Goal: Navigation & Orientation: Find specific page/section

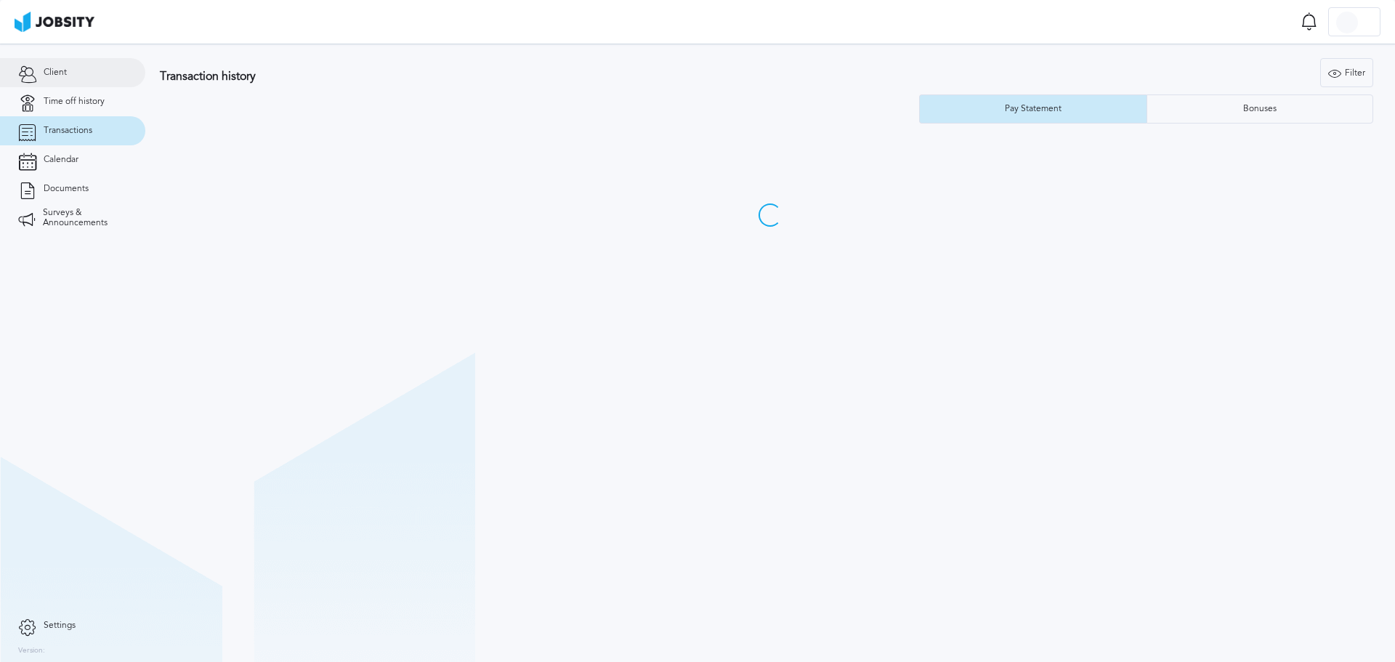
click at [57, 76] on span "Client" at bounding box center [55, 73] width 23 height 10
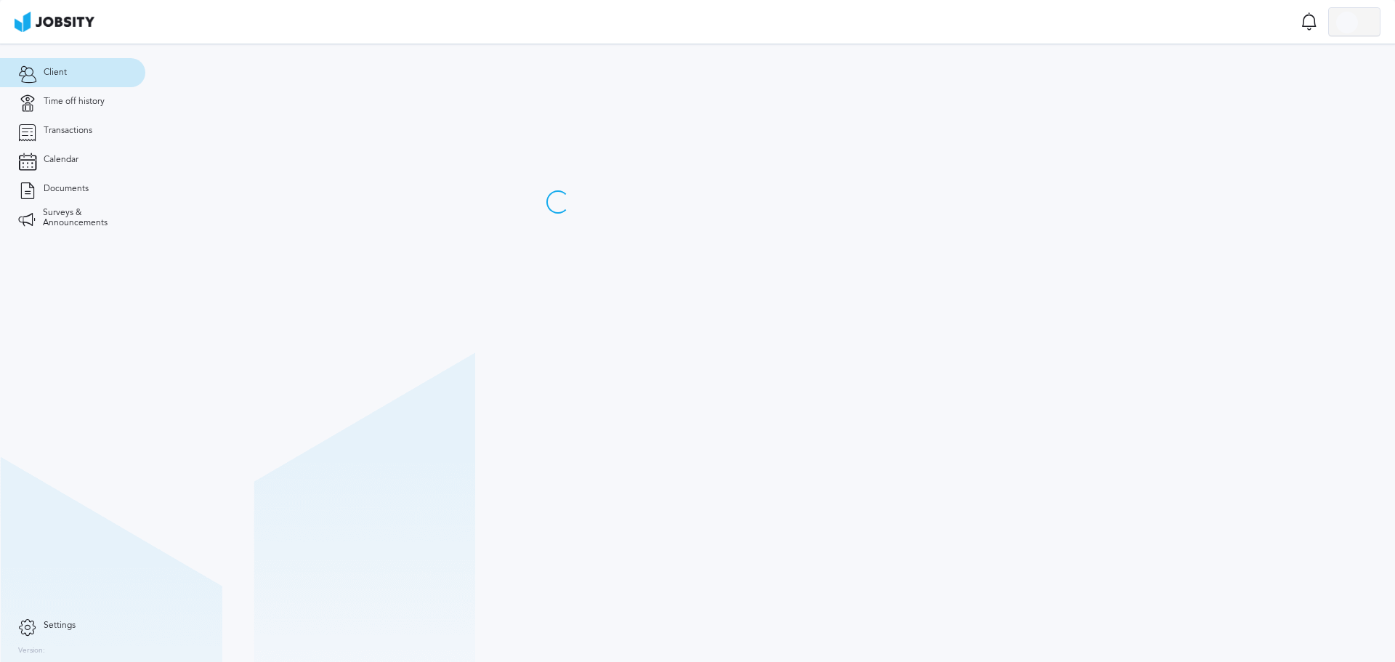
click at [1362, 20] on div at bounding box center [1354, 22] width 51 height 29
click at [78, 93] on div "Log Out" at bounding box center [697, 331] width 1395 height 662
click at [80, 107] on link "Time off history" at bounding box center [72, 101] width 145 height 29
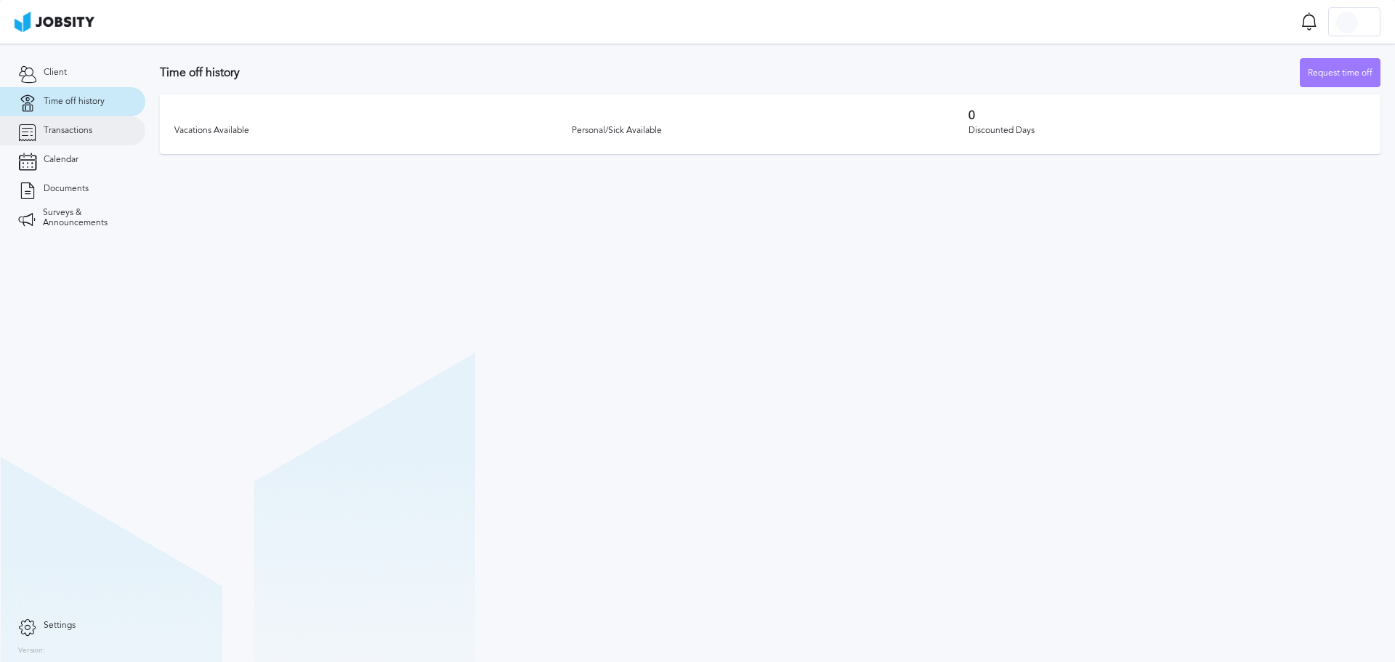
click at [62, 135] on link "Transactions" at bounding box center [72, 130] width 145 height 29
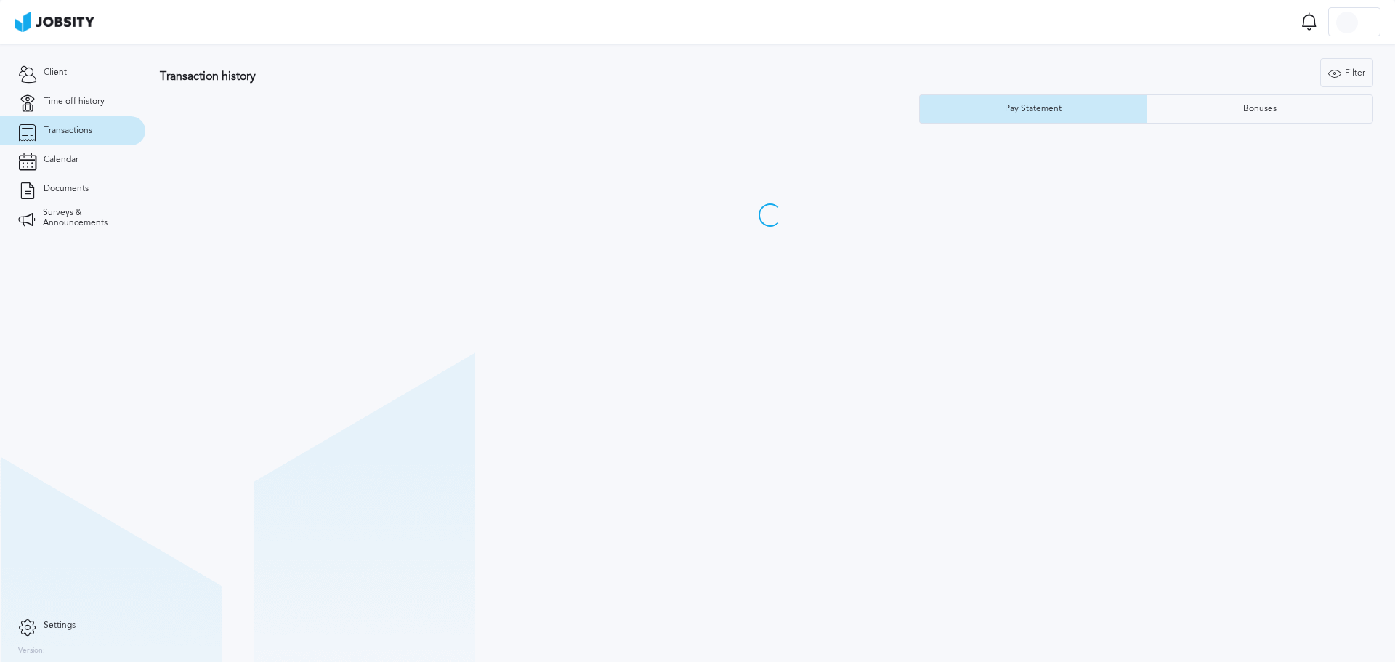
drag, startPoint x: 631, startPoint y: 278, endPoint x: 679, endPoint y: 285, distance: 48.5
click at [632, 278] on section "Transaction history Filter Years Pay Statement Bonuses" at bounding box center [770, 353] width 1250 height 618
click at [80, 166] on link "Calendar" at bounding box center [72, 159] width 145 height 29
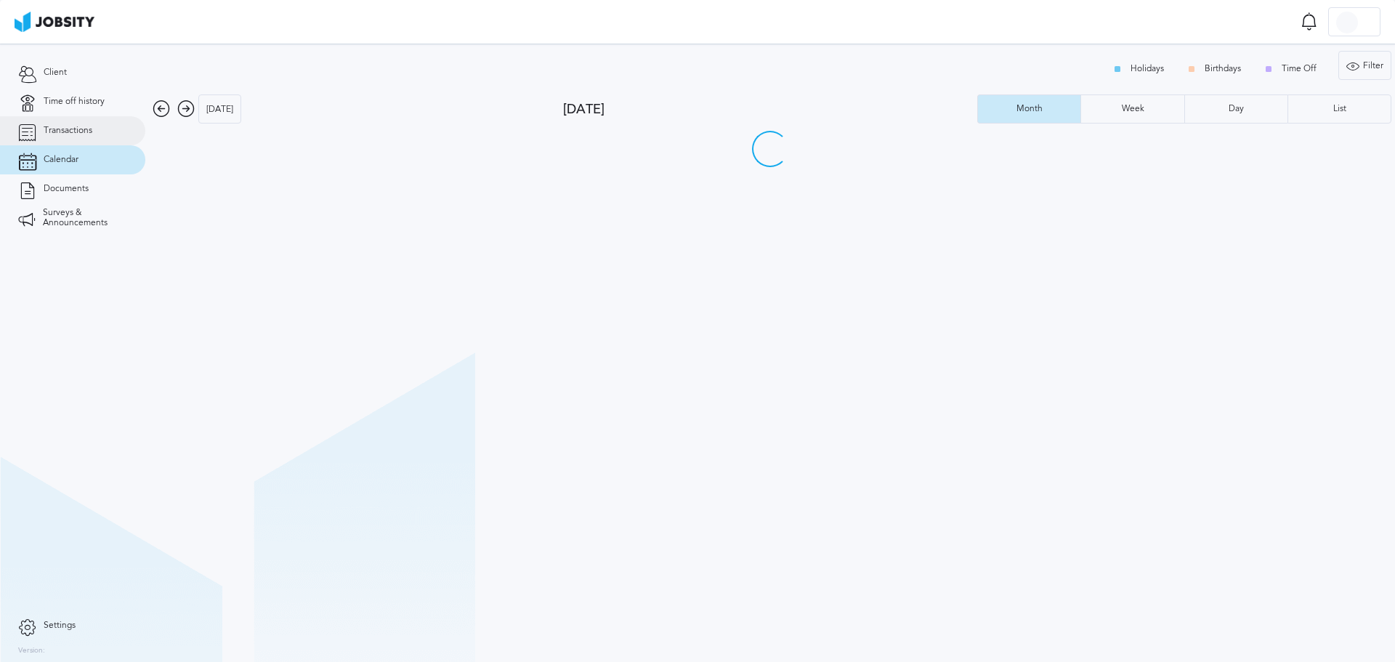
click at [90, 117] on link "Transactions" at bounding box center [72, 130] width 145 height 29
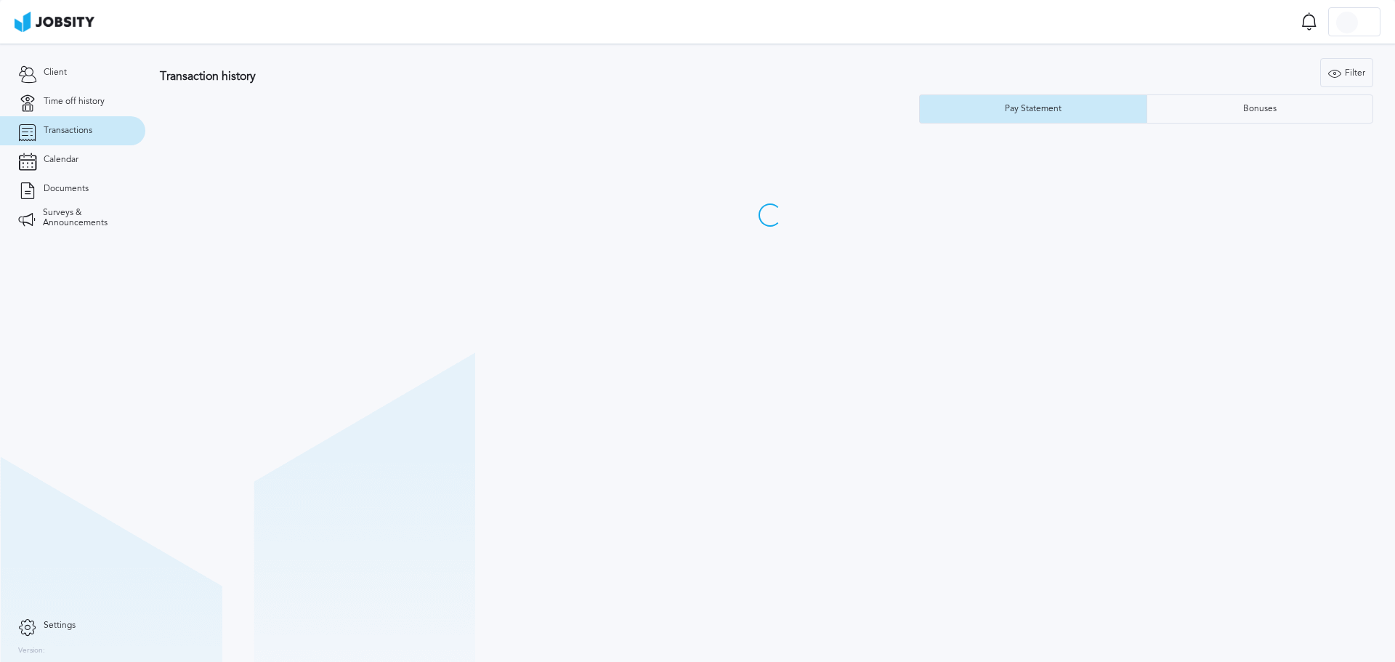
click at [304, 122] on div "Transaction history Filter Years Pay Statement Bonuses" at bounding box center [770, 90] width 1221 height 65
